Goal: Entertainment & Leisure: Consume media (video, audio)

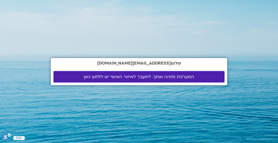
click at [168, 78] on span "המערכת מזהה אותך. למעבר לאיזור האישי יש ללחוץ כאן" at bounding box center [139, 76] width 110 height 5
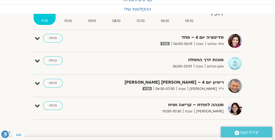
scroll to position [52, 0]
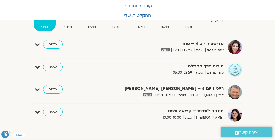
click at [197, 70] on span "שבת" at bounding box center [199, 73] width 11 height 6
click at [52, 66] on link "כניסה" at bounding box center [53, 67] width 20 height 9
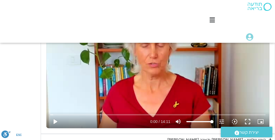
scroll to position [551, 0]
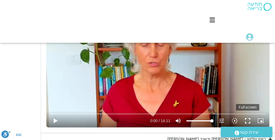
click at [248, 120] on button "fullscreen" at bounding box center [247, 120] width 13 height 13
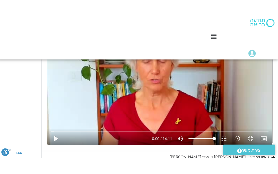
scroll to position [553, 0]
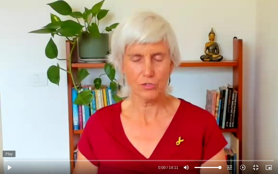
click at [11, 167] on button "play_arrow" at bounding box center [9, 167] width 13 height 13
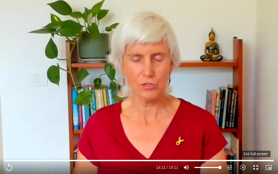
click at [256, 166] on button "fullscreen_exit" at bounding box center [255, 167] width 13 height 13
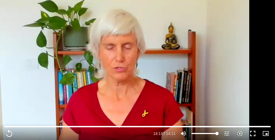
scroll to position [624, 0]
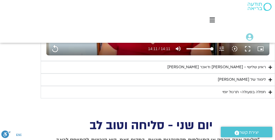
click at [270, 65] on icon "Accordion. Open links with Enter or Space, close with Escape, and navigate with…" at bounding box center [271, 67] width 4 height 4
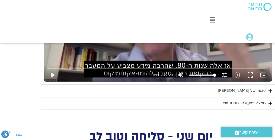
scroll to position [750, 0]
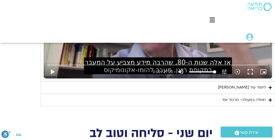
click at [271, 87] on icon "Accordion. Open links with Enter or Space, close with Escape, and navigate with…" at bounding box center [271, 88] width 4 height 4
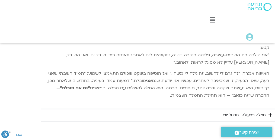
scroll to position [913, 0]
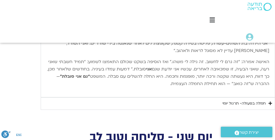
click at [268, 97] on summary "חמלה בפעולה- תרגול יומי" at bounding box center [158, 103] width 234 height 12
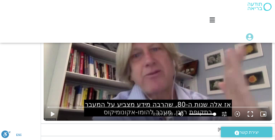
scroll to position [714, 0]
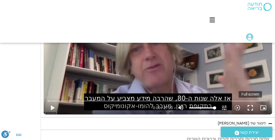
click at [252, 107] on button "fullscreen" at bounding box center [250, 107] width 13 height 13
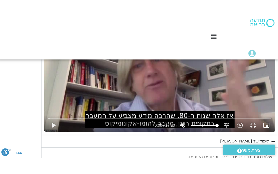
scroll to position [717, 0]
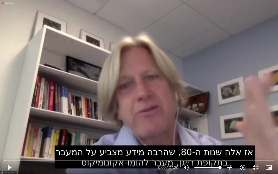
click at [146, 66] on div "Skip Ad 23:30 play_arrow 0:00 / 27:20 volume_up Mute tune Resolution Auto 720p …" at bounding box center [139, 87] width 278 height 174
type input "851.4"
type input "0.026012"
type input "851.4"
type input "0.226681"
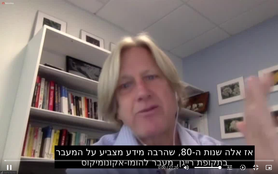
type input "851.4"
type input "0.326392"
type input "851.4"
type input "0.445686"
type input "851.4"
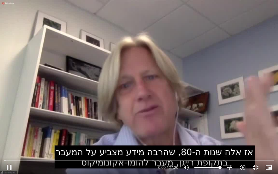
type input "0.560092"
type input "851.4"
type input "0.692925"
type input "851.4"
type input "0.848878"
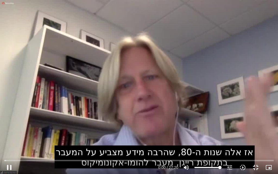
type input "851.4"
type input "0.993835"
type input "851.4"
type input "1.1259"
type input "851.4"
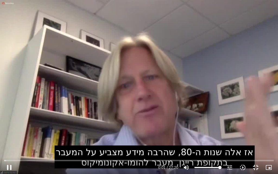
type input "1.259395"
type input "851.4"
type input "1.396998"
type input "851.4"
type input "1.478008"
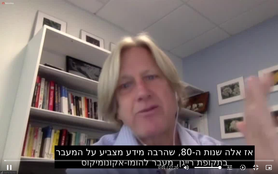
type input "851.4"
type input "1.641882"
type input "851.4"
type input "1.741741"
type input "851.4"
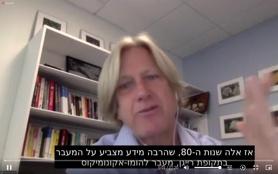
type input "1.876123"
type input "851.4"
type input "2.009587"
type input "851.4"
type input "2.141473"
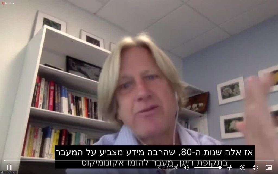
type input "851.4"
type input "2.275773"
type input "851.4"
type input "2.408447"
type input "851.4"
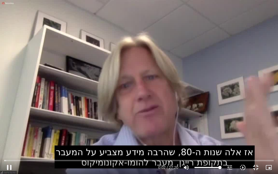
type input "2.542457"
type input "851.4"
type input "2.67659"
type input "851.4"
type input "2.810412"
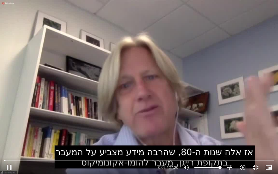
type input "851.4"
type input "2.939939"
type input "851.4"
type input "3.068902"
type input "851.4"
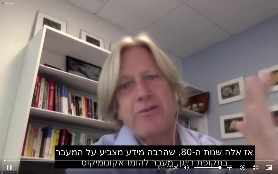
type input "3.198121"
type input "851.4"
type input "3.327083"
type input "851.4"
type input "3.458979"
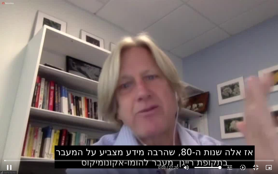
type input "851.4"
type input "3.592004"
type input "851.4"
type input "3.728064"
type input "851.4"
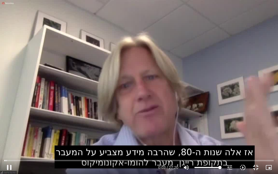
type input "3.85742"
type input "851.4"
type input "3.994064"
type input "851.4"
type input "4.124877"
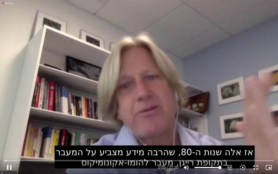
type input "851.4"
type input "4.260343"
type input "851.4"
type input "4.3945"
type input "851.4"
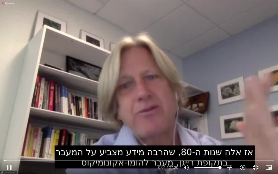
type input "4.52766"
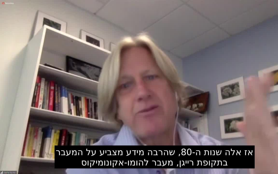
type input "851.4"
type input "220.682744"
type input "851.4"
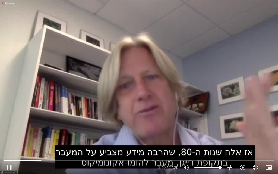
type input "220.816778"
type input "851.4"
type input "220.950073"
type input "851.4"
type input "221.066993"
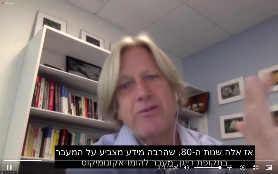
type input "851.4"
type input "221.200053"
type input "851.4"
type input "221.315567"
type input "851.4"
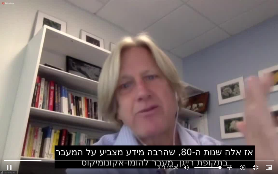
type input "221.449739"
type input "851.4"
type input "221.582533"
type input "851.4"
type input "221.731908"
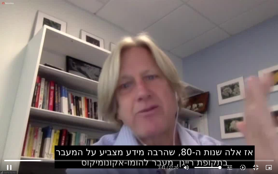
type input "851.4"
type input "221.832407"
type input "851.4"
type input "221.949273"
type input "851.4"
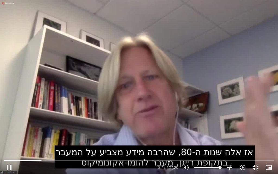
type input "222.133358"
type input "851.4"
type input "222.270869"
type input "851.4"
type input "222.348629"
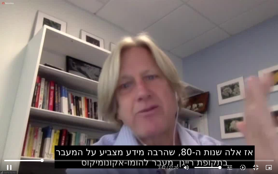
type input "851.4"
type input "222.517503"
type input "851.4"
type input "222.600887"
type input "851.4"
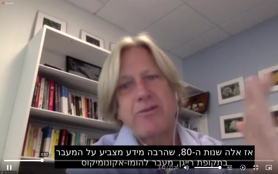
type input "222.76798"
type input "851.4"
type input "222.900478"
type input "851.4"
type input "222.95896"
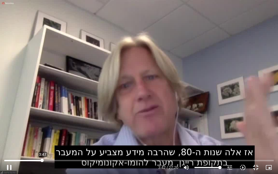
type input "851.4"
type input "223.572591073829"
type input "851.4"
type input "219.999672457505"
type input "851.4"
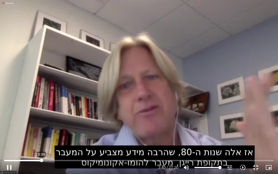
type input "217.319983495261"
type input "851.4"
type input "204.814768338126"
type input "851.4"
type input "203.028309029964"
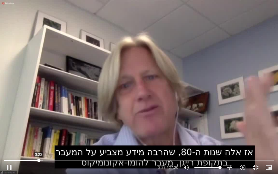
type input "851.4"
drag, startPoint x: 43, startPoint y: 160, endPoint x: 38, endPoint y: 161, distance: 5.0
click at [38, 161] on input "Seek" at bounding box center [138, 159] width 269 height 3
type input "199.45539"
type input "851.4"
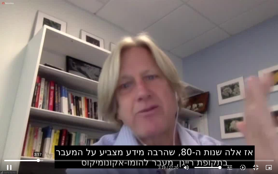
type input "199.536436"
type input "851.4"
type input "199.620379"
type input "851.4"
type input "199.711784"
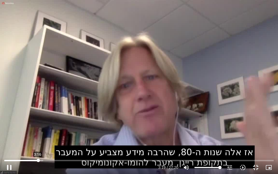
type input "851.4"
type input "199.858714"
type input "851.4"
type input "199.979681"
type input "851.4"
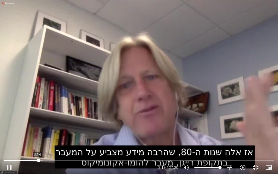
type input "200.113303"
type input "851.4"
type input "200.24792"
type input "851.4"
type input "200.38006"
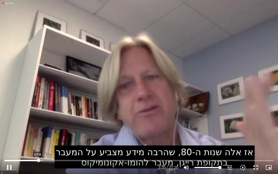
type input "851.4"
type input "200.514446"
type input "851.4"
type input "200.684797"
type input "851.4"
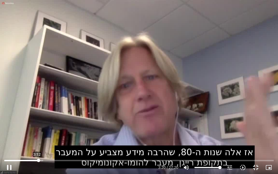
type input "200.808653"
type input "851.4"
type input "200.914843"
type input "851.4"
type input "201.10297"
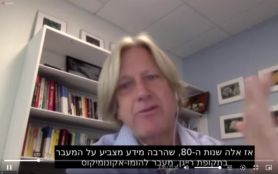
type input "851.4"
type input "201.180427"
type input "851.4"
type input "201.3154"
type input "851.4"
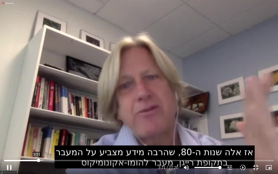
type input "201.448297"
type input "851.4"
type input "201.579226"
type input "851.4"
type input "201.713229"
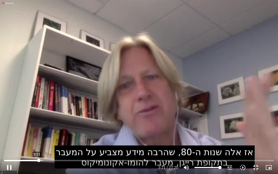
type input "851.4"
type input "201.847612"
type input "851.4"
type input "201.979837"
type input "851.4"
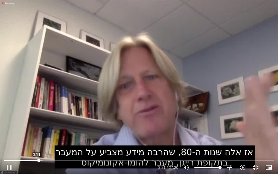
type input "202.114359"
type input "851.4"
type input "202.248481"
type input "851.4"
type input "202.379192"
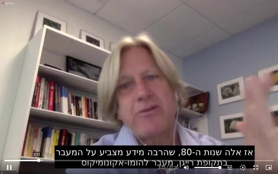
type input "851.4"
type input "202.515255"
type input "851.4"
type input "202.647178"
type input "851.4"
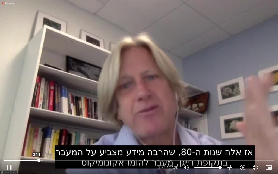
type input "202.778513"
type input "851.4"
type input "202.914264"
type input "851.4"
type input "203.135591"
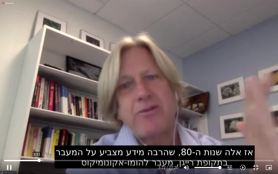
type input "851.4"
type input "203.177488"
type input "851.4"
type input "203.313766"
type input "851.4"
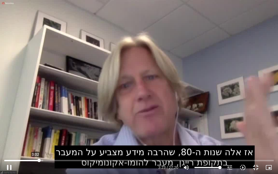
type input "203.450792"
type input "851.4"
type input "203.581965"
type input "851.4"
type input "203.710736"
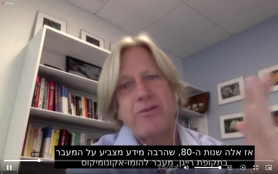
type input "851.4"
type input "203.848347"
type input "851.4"
type input "204.088272"
type input "851.4"
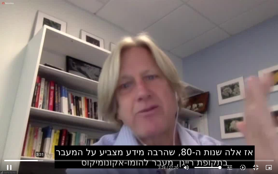
type input "204.220855"
type input "851.4"
type input "204.334831"
type input "851.4"
type input "204.469395"
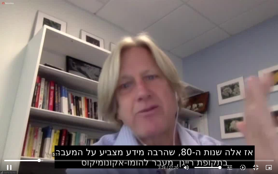
type input "851.4"
type input "204.586577"
type input "851.4"
type input "204.63094"
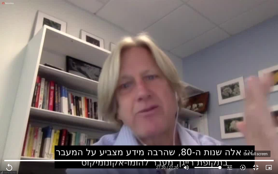
click at [255, 167] on button "fullscreen_exit" at bounding box center [255, 167] width 13 height 13
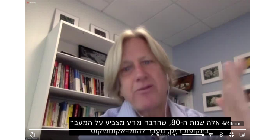
scroll to position [714, 0]
